Goal: Information Seeking & Learning: Find specific page/section

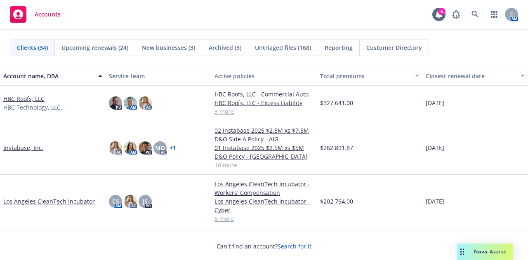
scroll to position [472, 0]
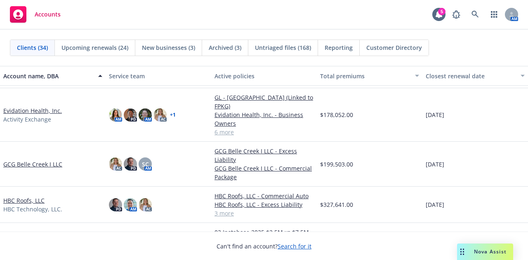
click at [45, 160] on link "GCG Belle Creek I LLC" at bounding box center [32, 164] width 59 height 9
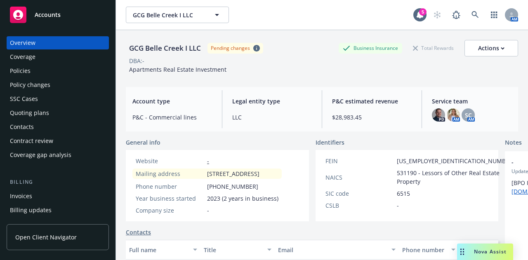
click at [80, 75] on div "Policies" at bounding box center [58, 70] width 96 height 13
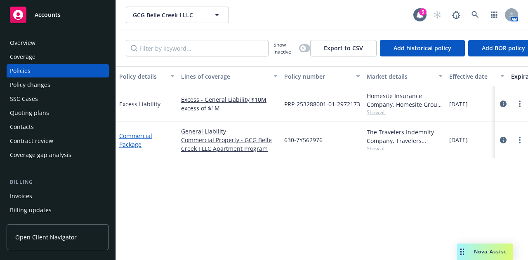
click at [140, 135] on link "Commercial Package" at bounding box center [135, 140] width 33 height 17
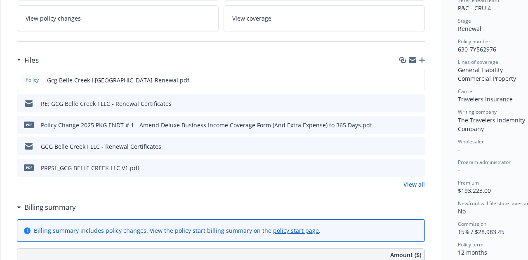
scroll to position [174, 0]
click at [414, 81] on icon "preview file" at bounding box center [416, 80] width 7 height 6
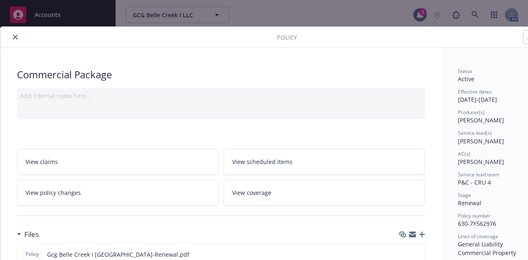
click at [14, 35] on icon "close" at bounding box center [15, 37] width 5 height 5
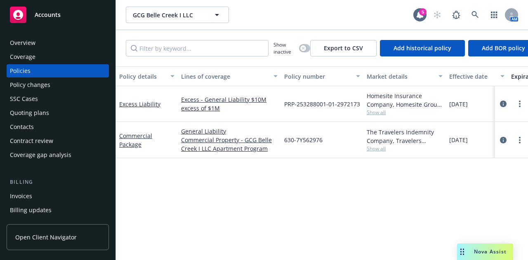
click at [38, 20] on div "Accounts" at bounding box center [58, 15] width 96 height 17
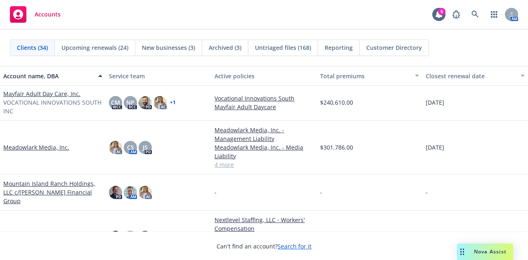
scroll to position [649, 0]
click at [44, 93] on link "Mayfair Adult Day Care, Inc." at bounding box center [41, 94] width 77 height 9
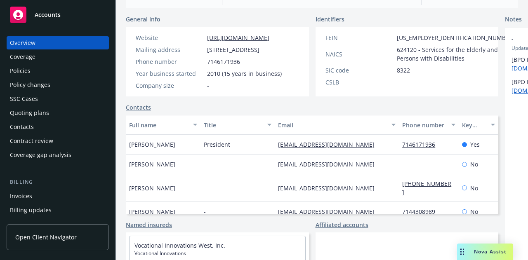
scroll to position [124, 0]
